Goal: Use online tool/utility: Utilize a website feature to perform a specific function

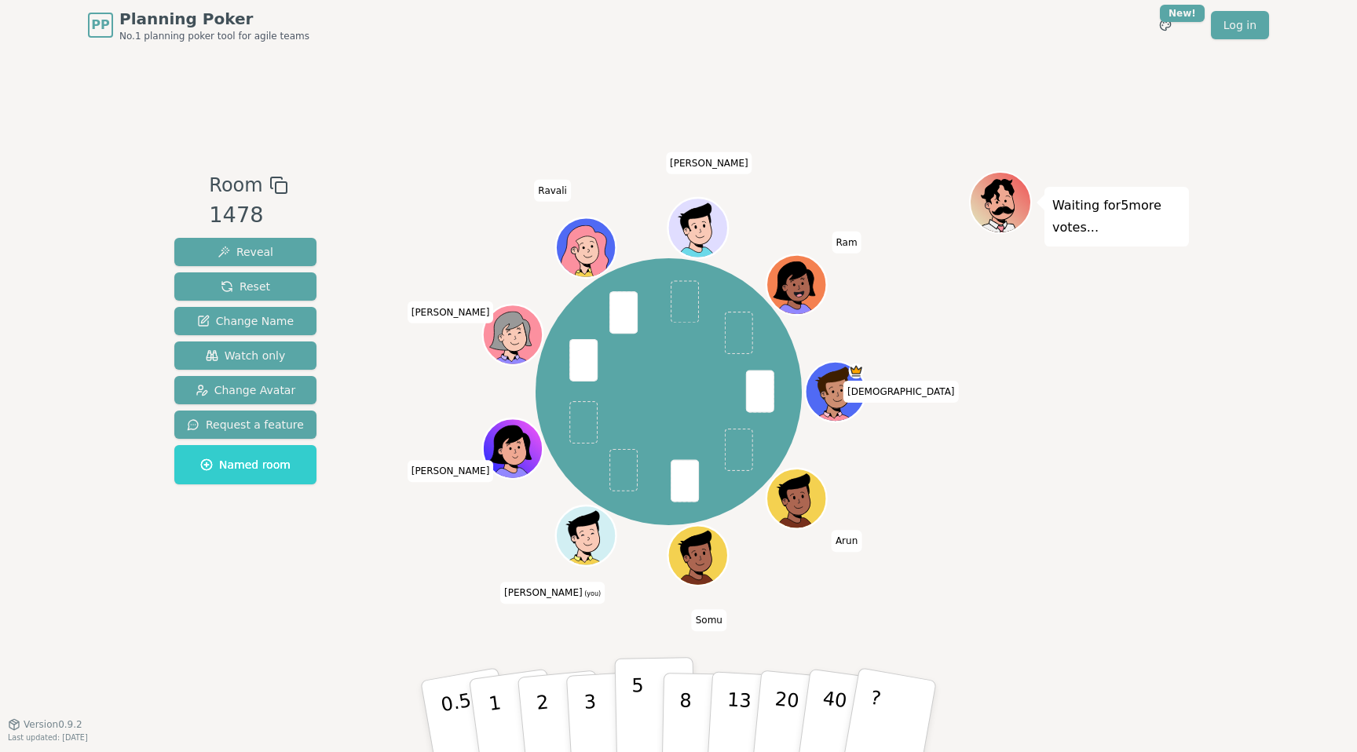
click at [649, 691] on button "5" at bounding box center [655, 716] width 81 height 119
click at [503, 706] on button "1" at bounding box center [512, 716] width 93 height 127
click at [589, 715] on p "3" at bounding box center [591, 718] width 17 height 86
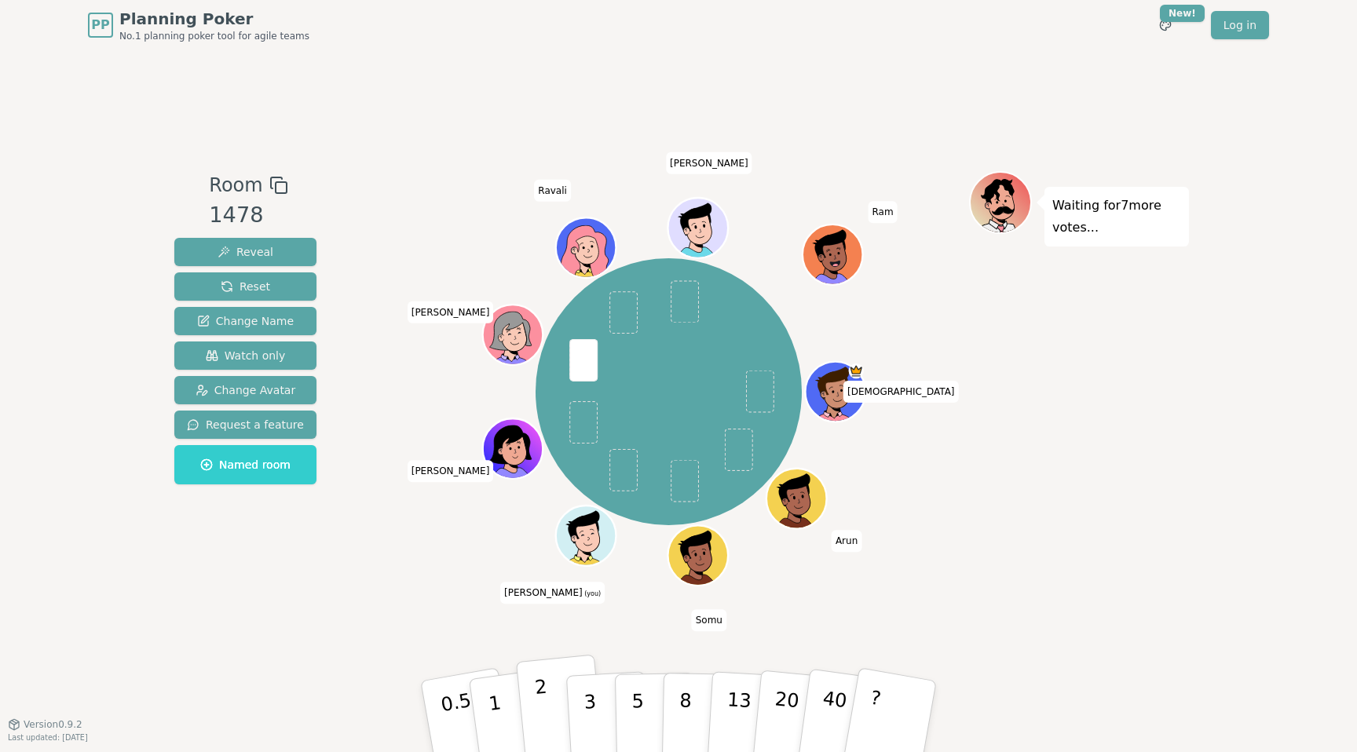
click at [545, 707] on p "2" at bounding box center [544, 719] width 20 height 86
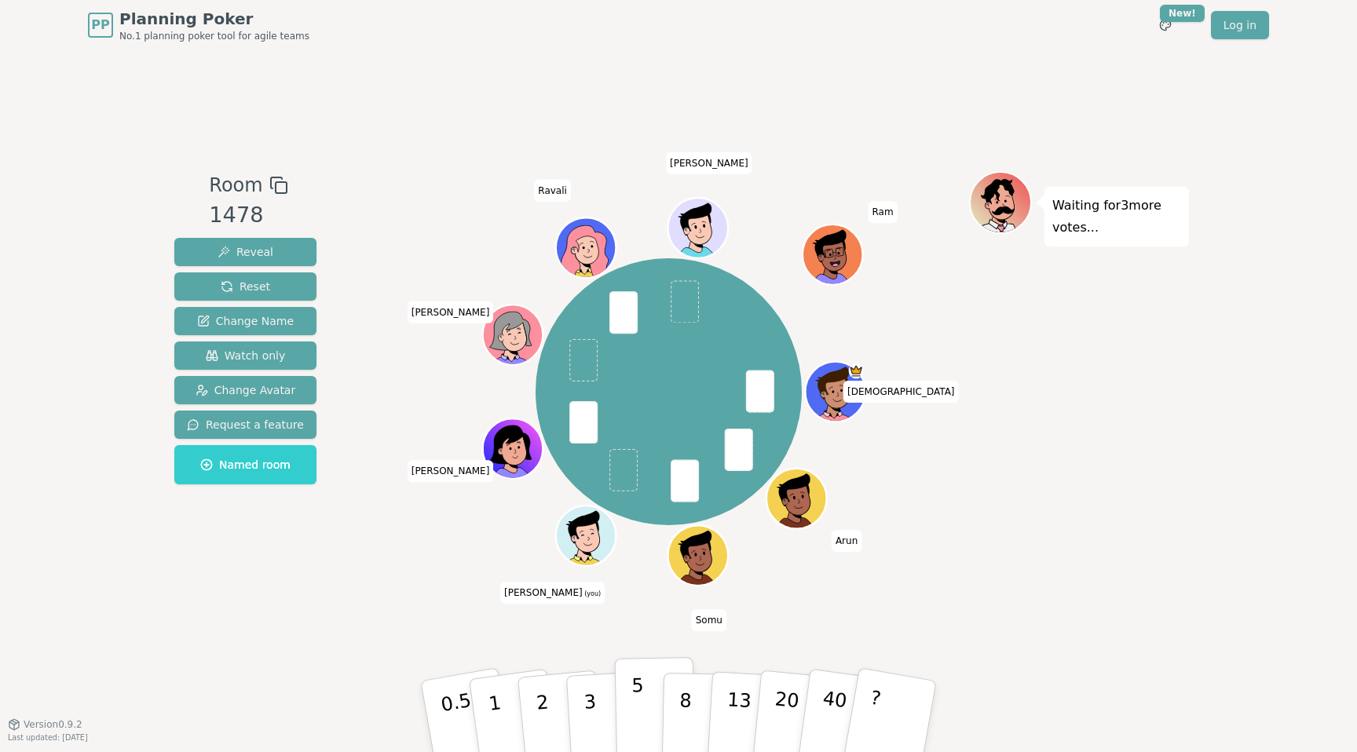
click at [647, 717] on button "5" at bounding box center [655, 716] width 81 height 119
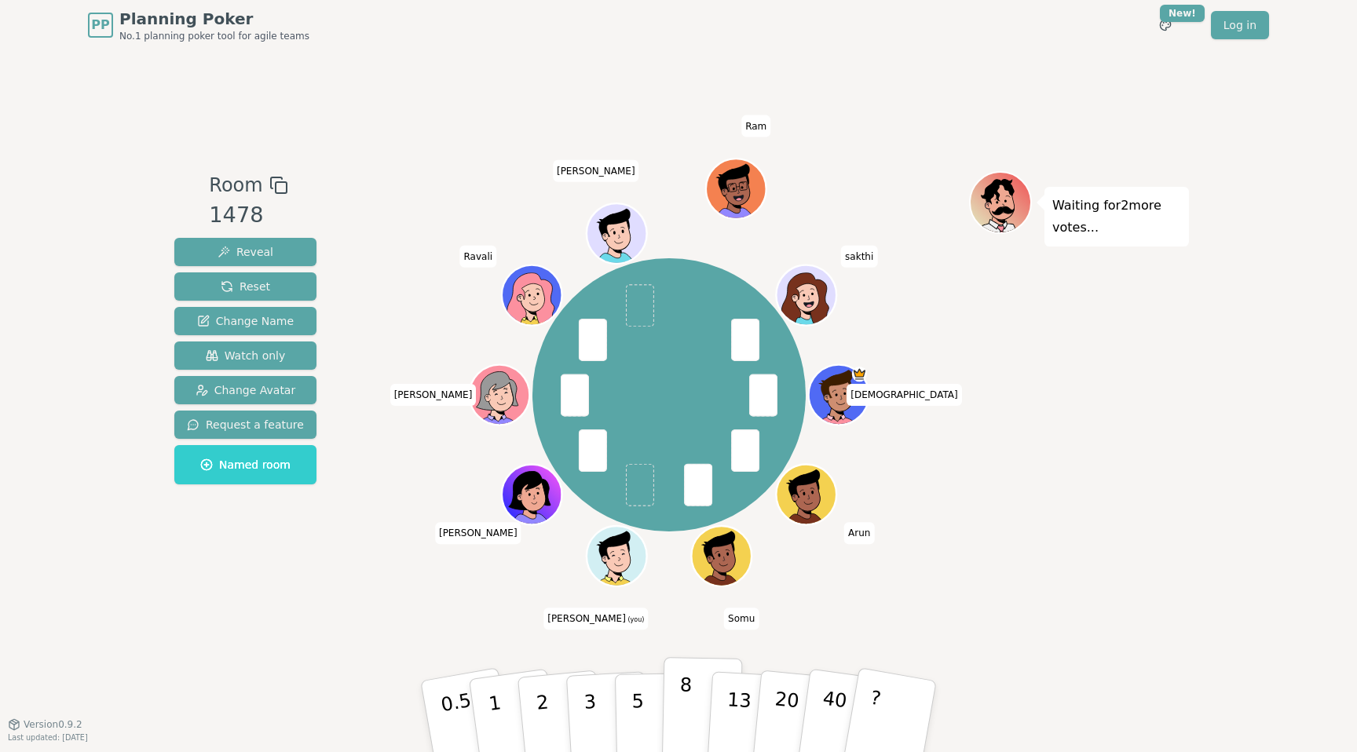
click at [686, 708] on p "8" at bounding box center [684, 716] width 13 height 85
click at [672, 708] on button "8" at bounding box center [702, 716] width 81 height 119
click at [670, 722] on button "8" at bounding box center [702, 716] width 81 height 119
click at [634, 704] on p "5" at bounding box center [637, 717] width 13 height 85
click at [694, 717] on button "8" at bounding box center [702, 716] width 81 height 119
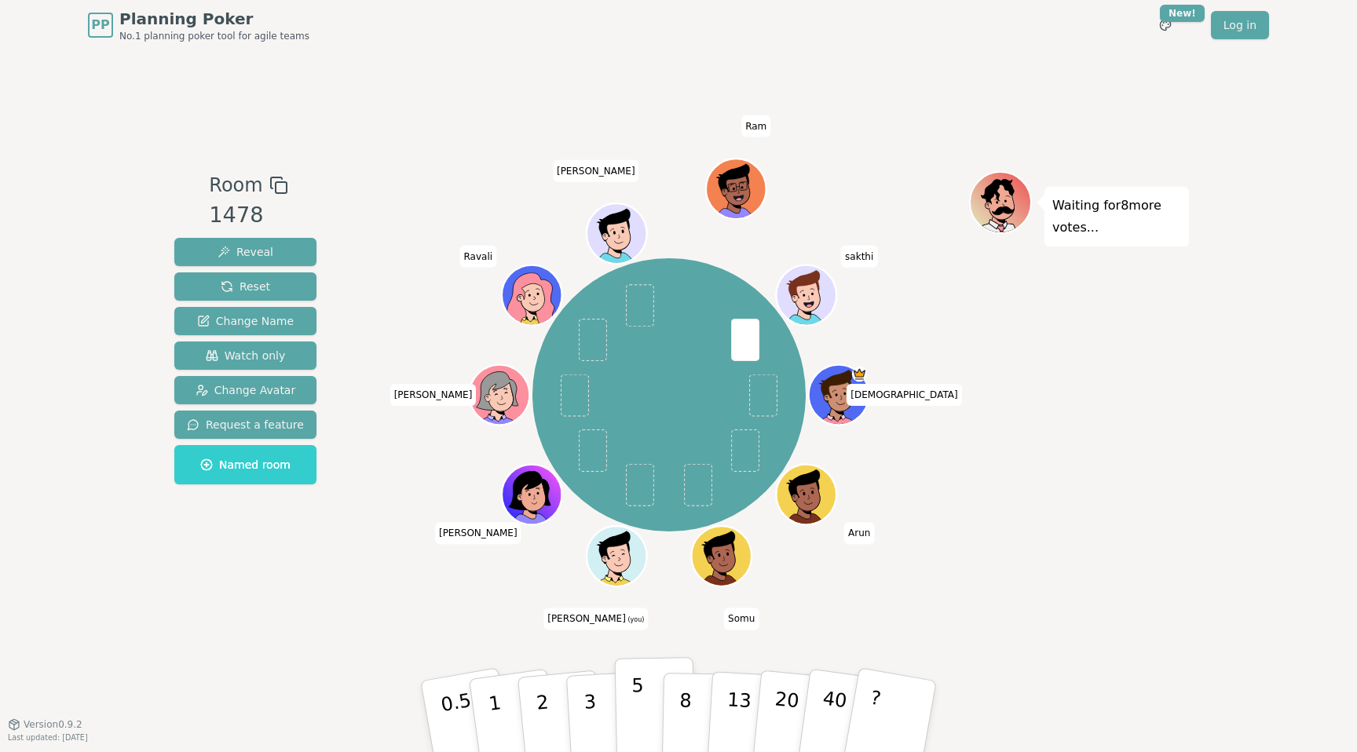
click at [645, 698] on button "5" at bounding box center [655, 716] width 81 height 119
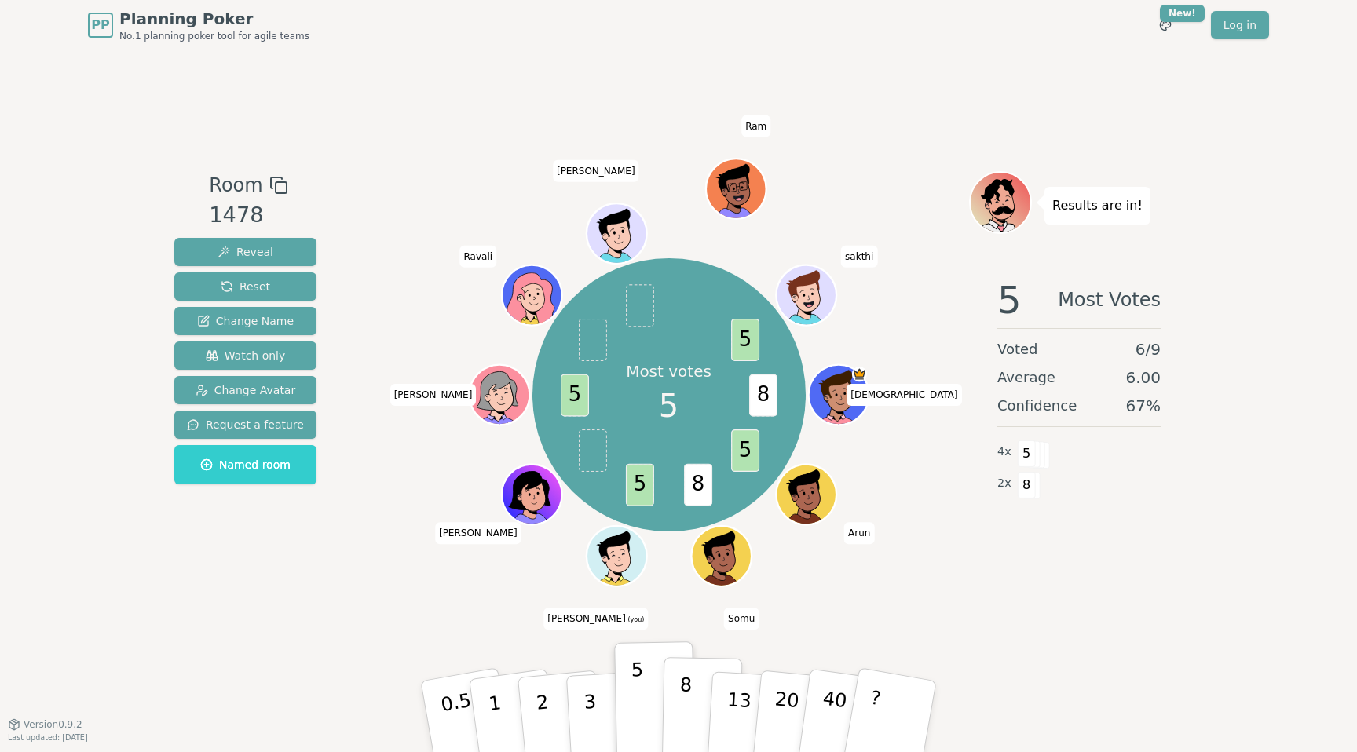
click at [679, 731] on p "8" at bounding box center [684, 716] width 13 height 85
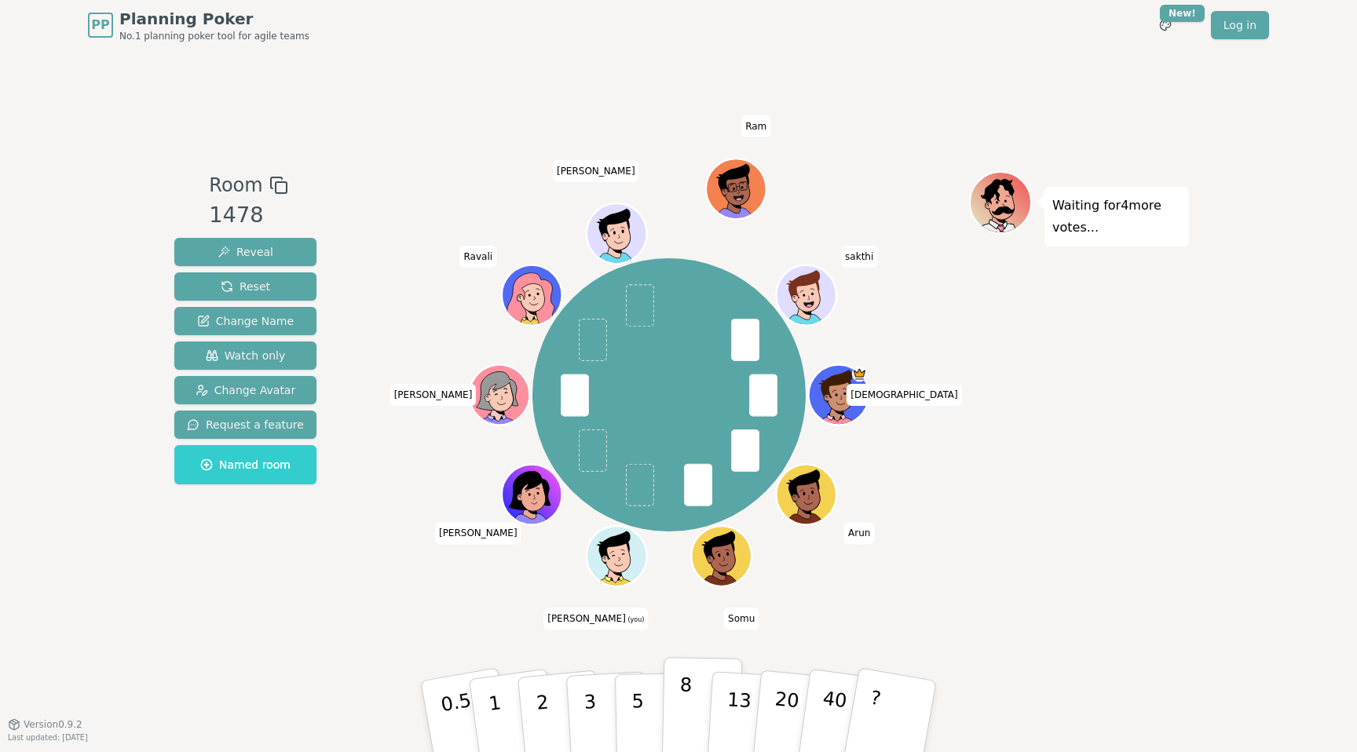
click at [686, 703] on p "8" at bounding box center [684, 716] width 13 height 85
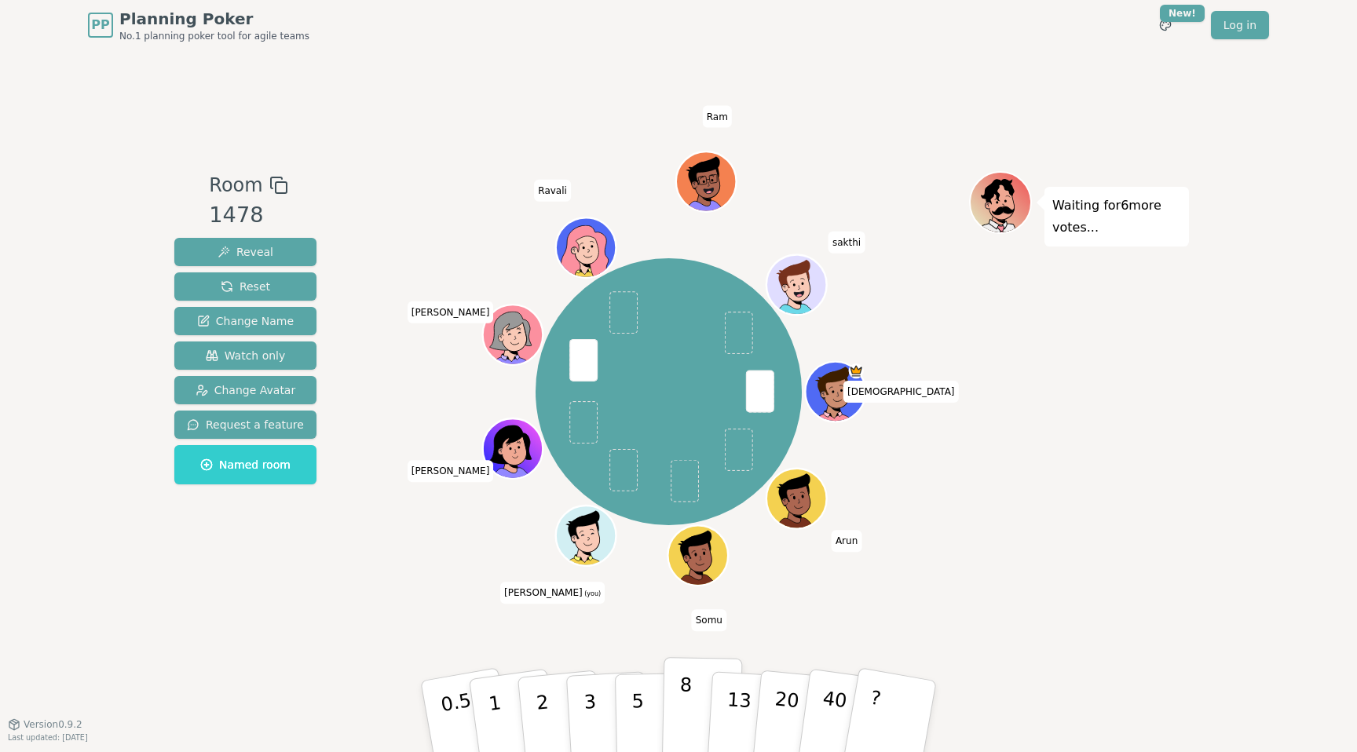
click at [683, 689] on p "8" at bounding box center [684, 716] width 13 height 85
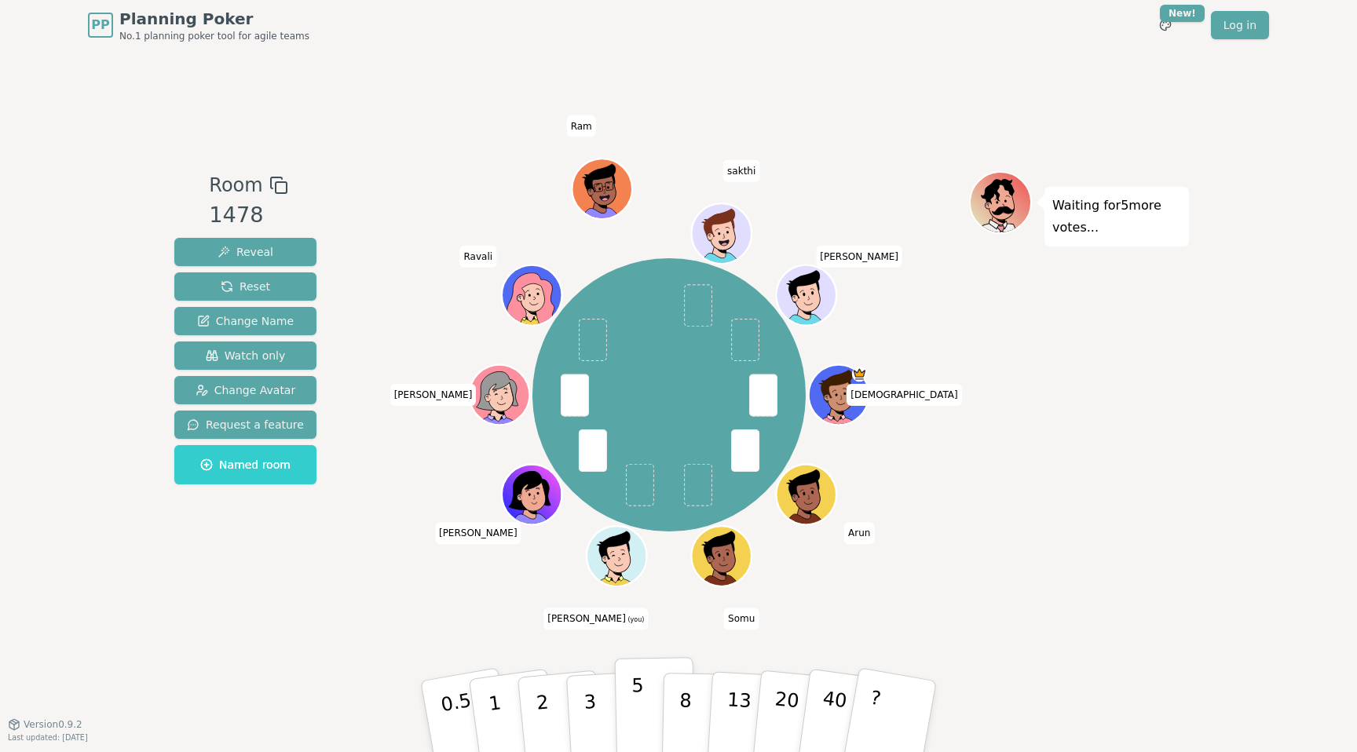
click at [642, 707] on p "5" at bounding box center [637, 717] width 13 height 85
